Goal: Task Accomplishment & Management: Use online tool/utility

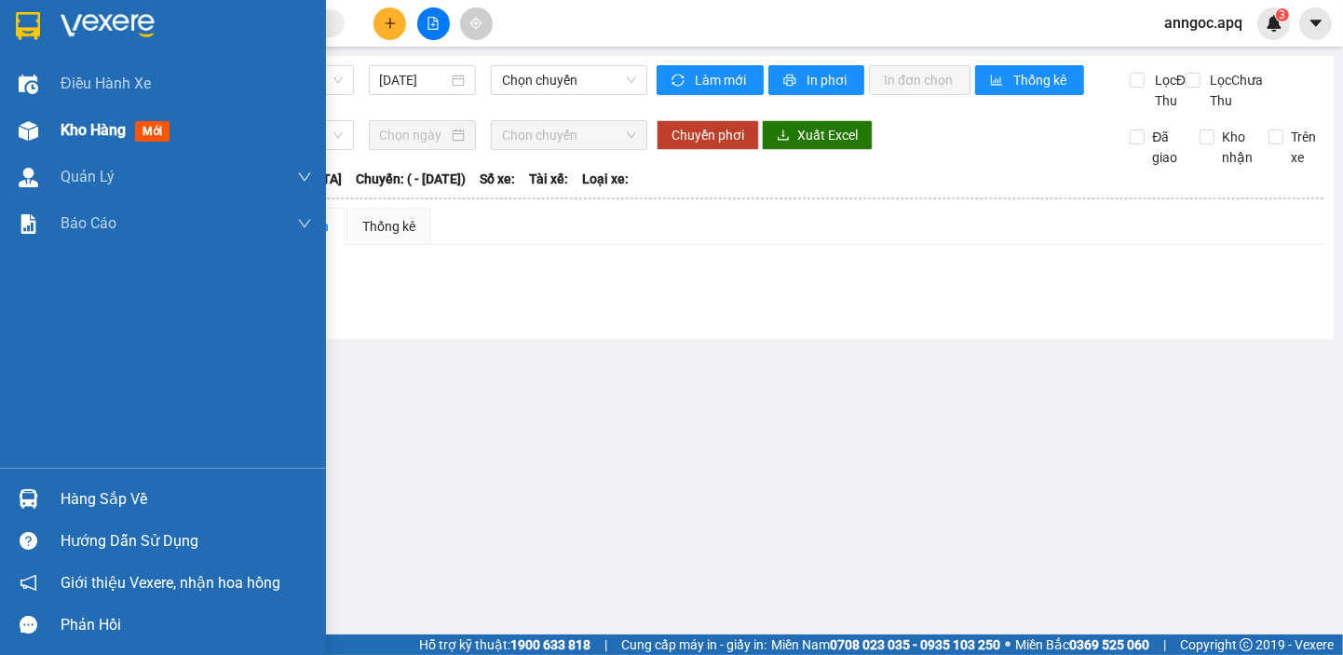
click at [98, 124] on span "Kho hàng" at bounding box center [93, 130] width 65 height 18
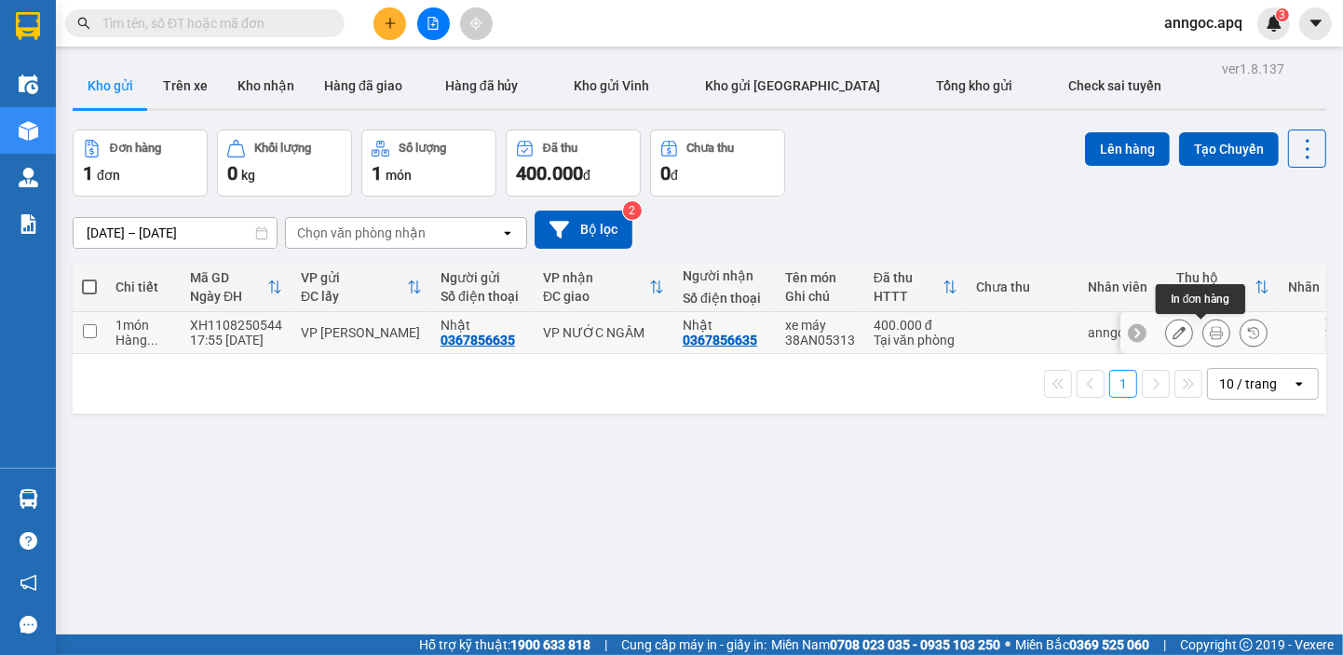
click at [1210, 330] on icon at bounding box center [1216, 332] width 13 height 13
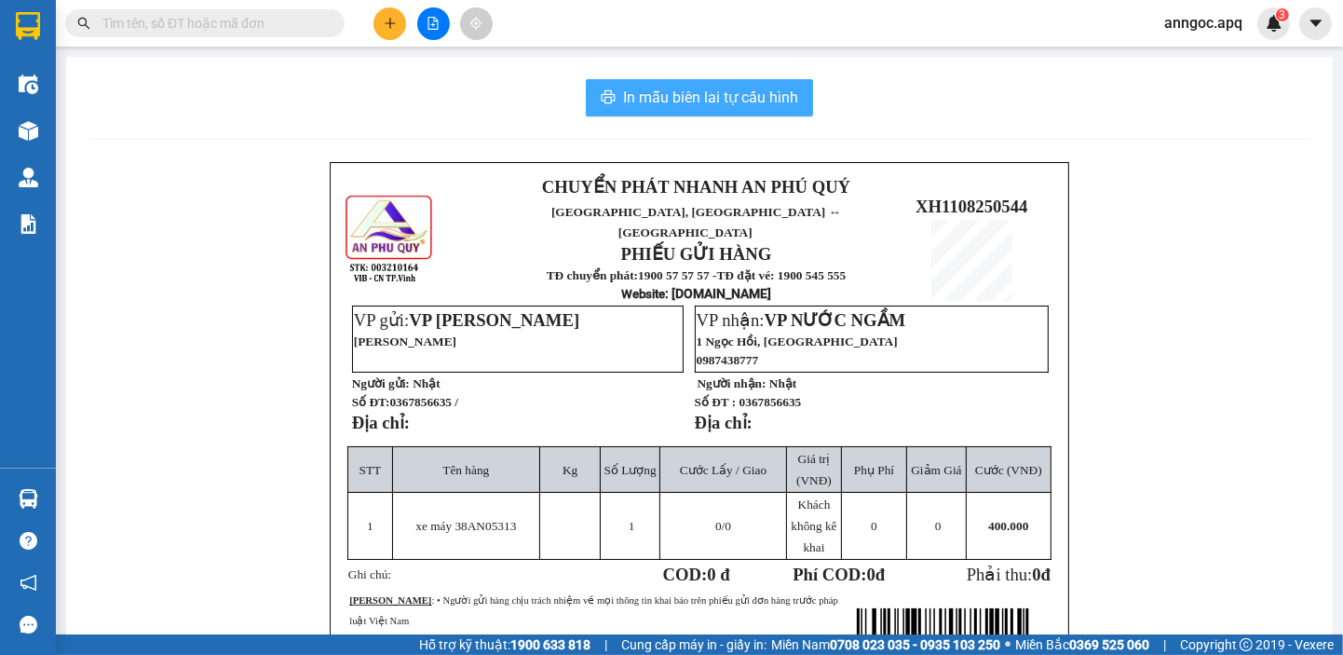
click at [705, 95] on span "In mẫu biên lai tự cấu hình" at bounding box center [710, 97] width 175 height 23
